Goal: Find specific page/section: Find specific page/section

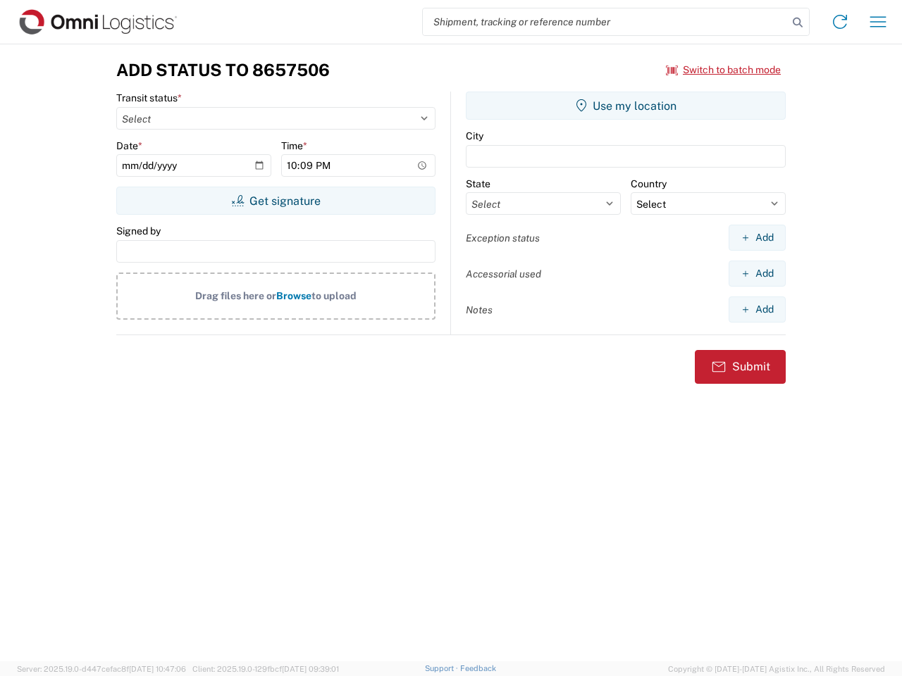
click at [605, 22] on input "search" at bounding box center [605, 21] width 365 height 27
click at [797, 23] on icon at bounding box center [797, 23] width 20 height 20
click at [840, 22] on icon at bounding box center [839, 22] width 23 height 23
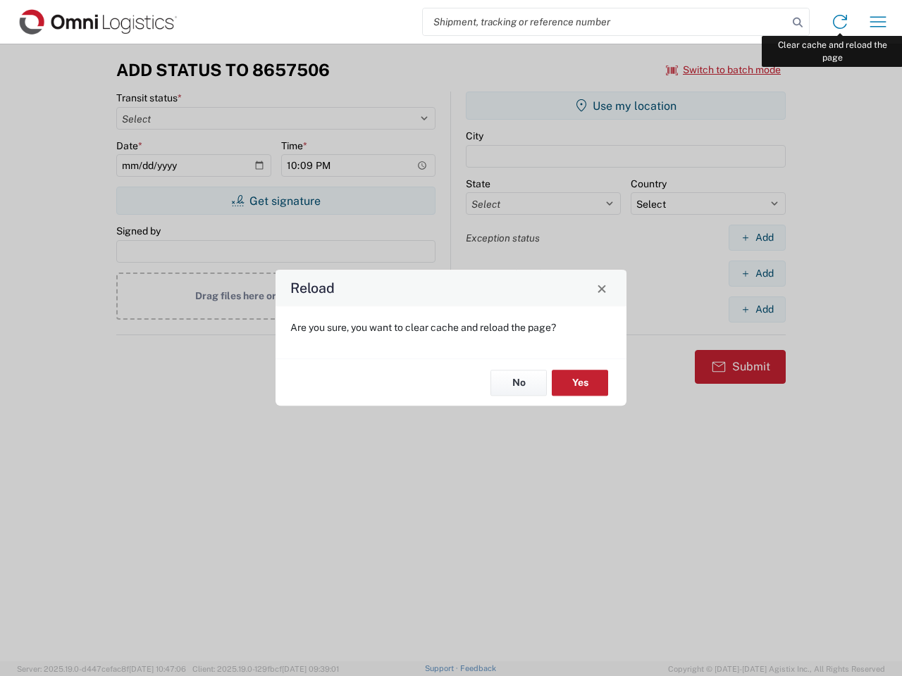
click at [878, 22] on div "Reload Are you sure, you want to clear cache and reload the page? No Yes" at bounding box center [451, 338] width 902 height 676
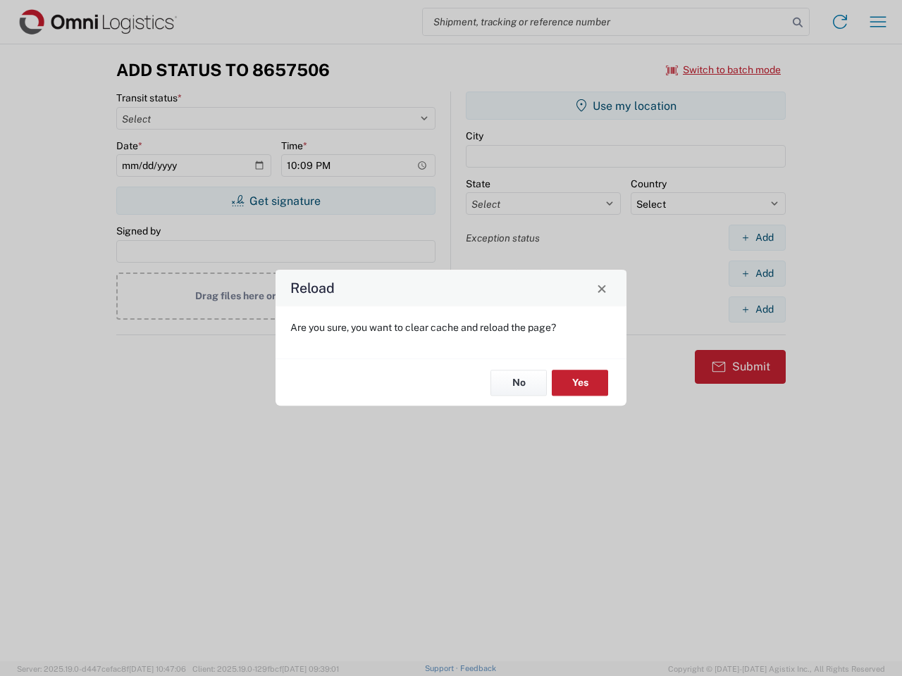
click at [723, 70] on div "Reload Are you sure, you want to clear cache and reload the page? No Yes" at bounding box center [451, 338] width 902 height 676
click at [275, 201] on div "Reload Are you sure, you want to clear cache and reload the page? No Yes" at bounding box center [451, 338] width 902 height 676
click at [625, 106] on div "Reload Are you sure, you want to clear cache and reload the page? No Yes" at bounding box center [451, 338] width 902 height 676
click at [756, 237] on div "Reload Are you sure, you want to clear cache and reload the page? No Yes" at bounding box center [451, 338] width 902 height 676
click at [756, 273] on div "Reload Are you sure, you want to clear cache and reload the page? No Yes" at bounding box center [451, 338] width 902 height 676
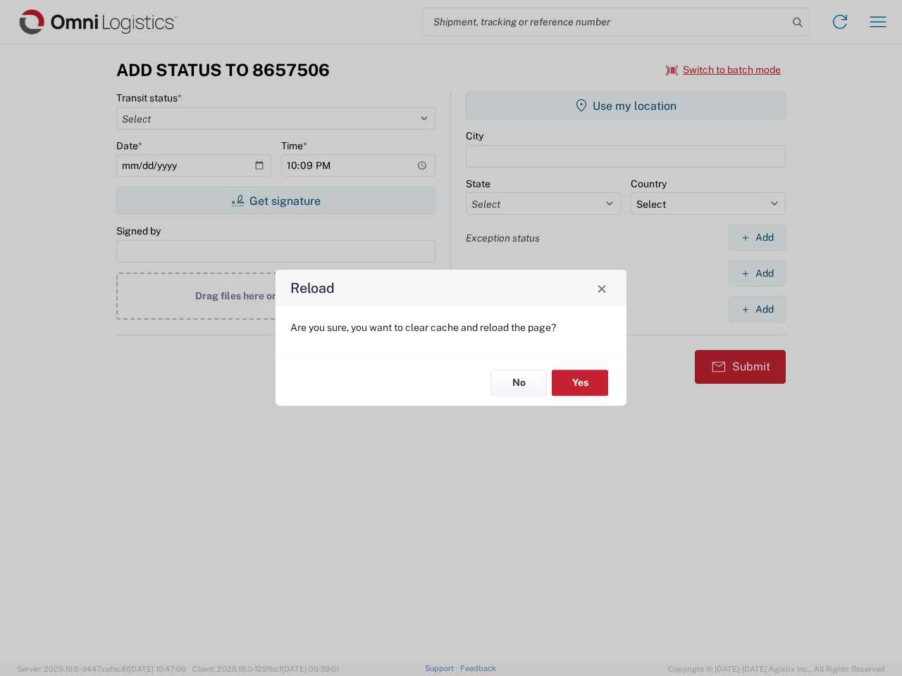
click at [756, 309] on div "Reload Are you sure, you want to clear cache and reload the page? No Yes" at bounding box center [451, 338] width 902 height 676
